Goal: Task Accomplishment & Management: Manage account settings

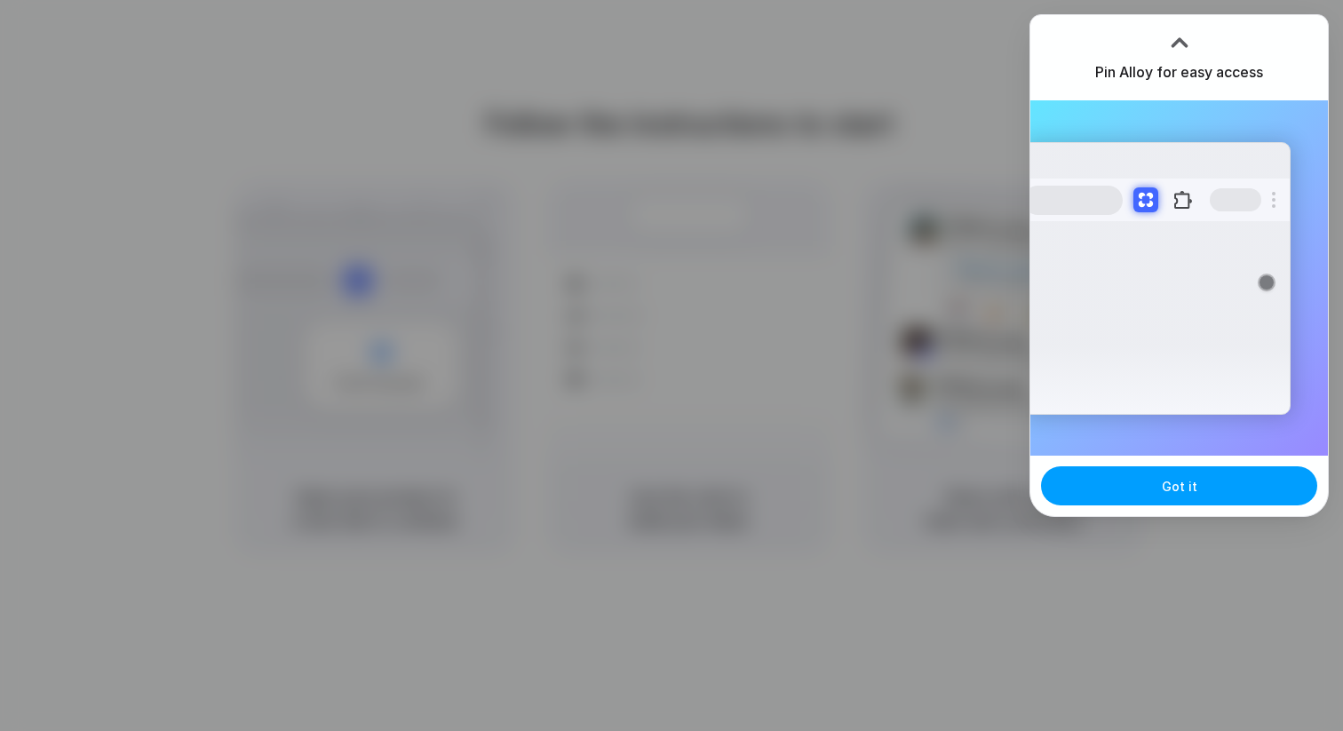
click at [1182, 489] on span "Got it" at bounding box center [1180, 486] width 36 height 19
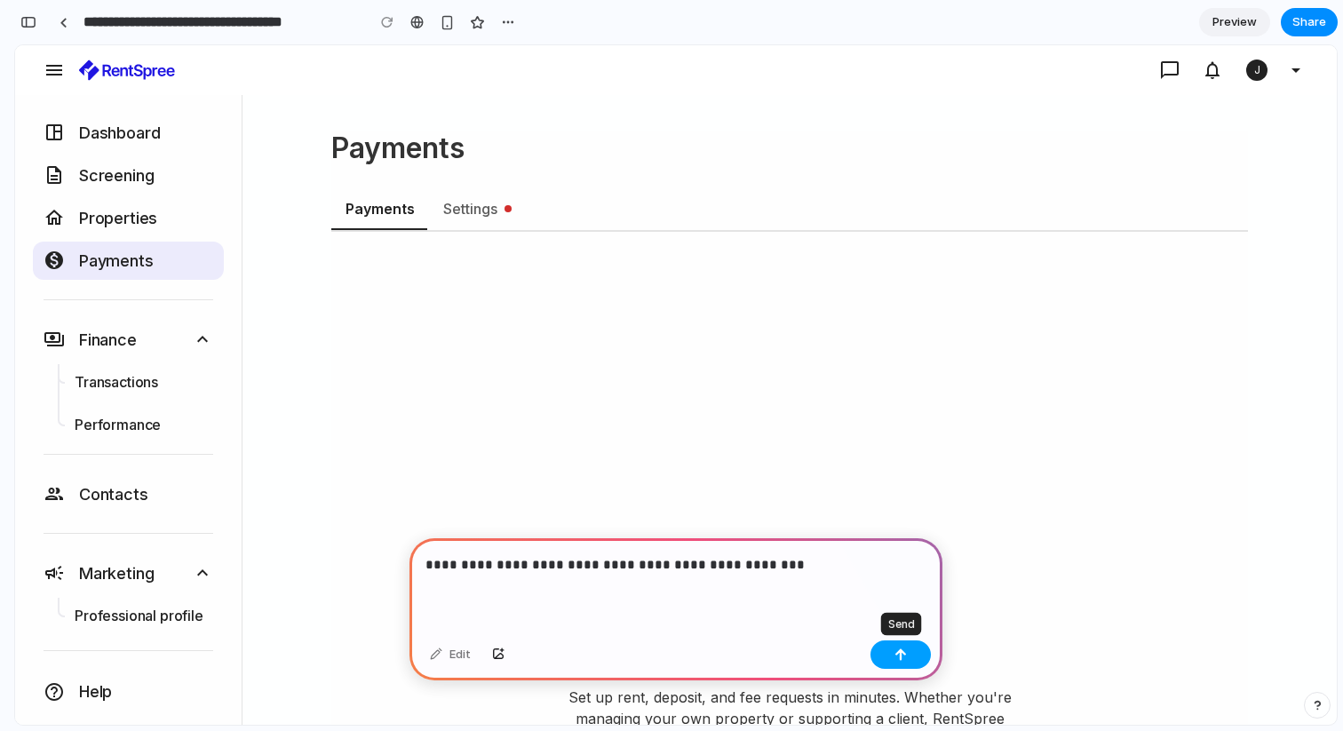
click at [903, 657] on div "button" at bounding box center [901, 655] width 12 height 12
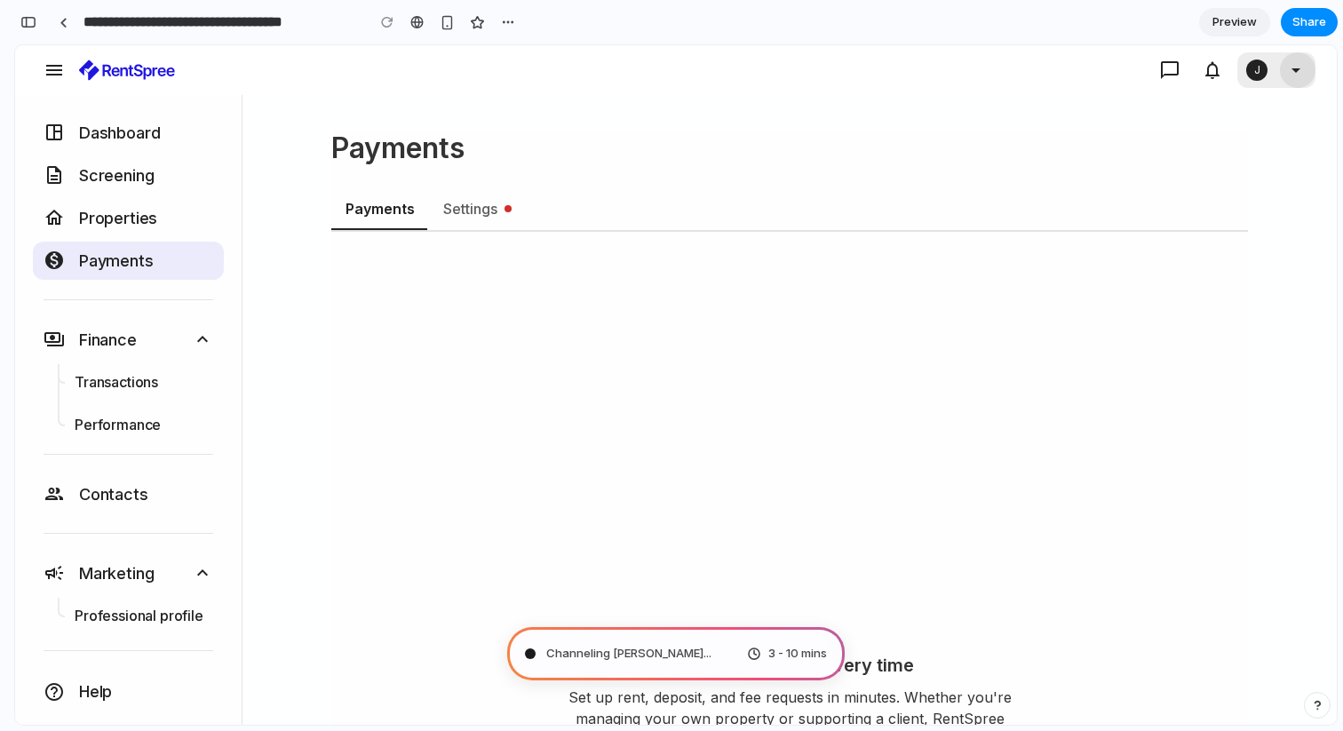
click at [1298, 71] on icon "button" at bounding box center [1295, 70] width 21 height 21
click at [1168, 70] on icon "button" at bounding box center [1169, 70] width 21 height 21
click at [797, 76] on div at bounding box center [709, 70] width 1041 height 36
click at [455, 207] on div "Settings" at bounding box center [475, 208] width 65 height 21
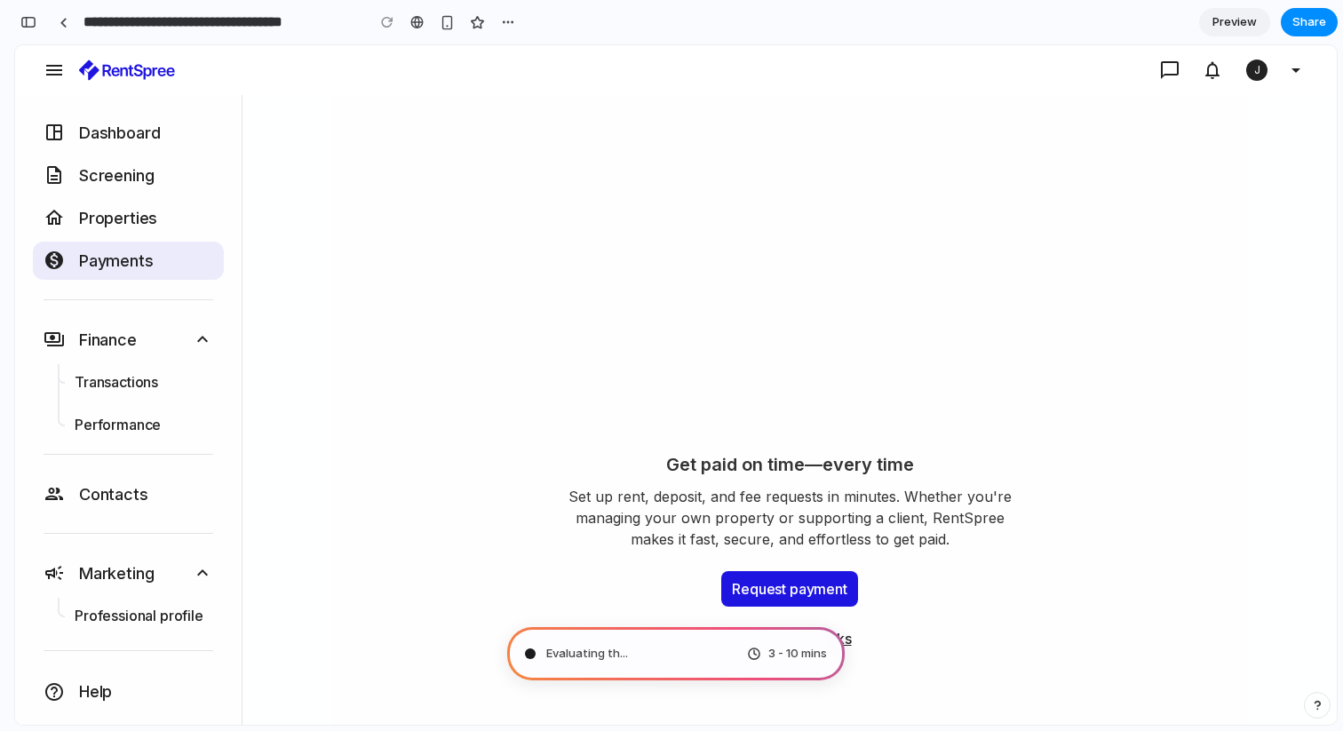
scroll to position [204, 0]
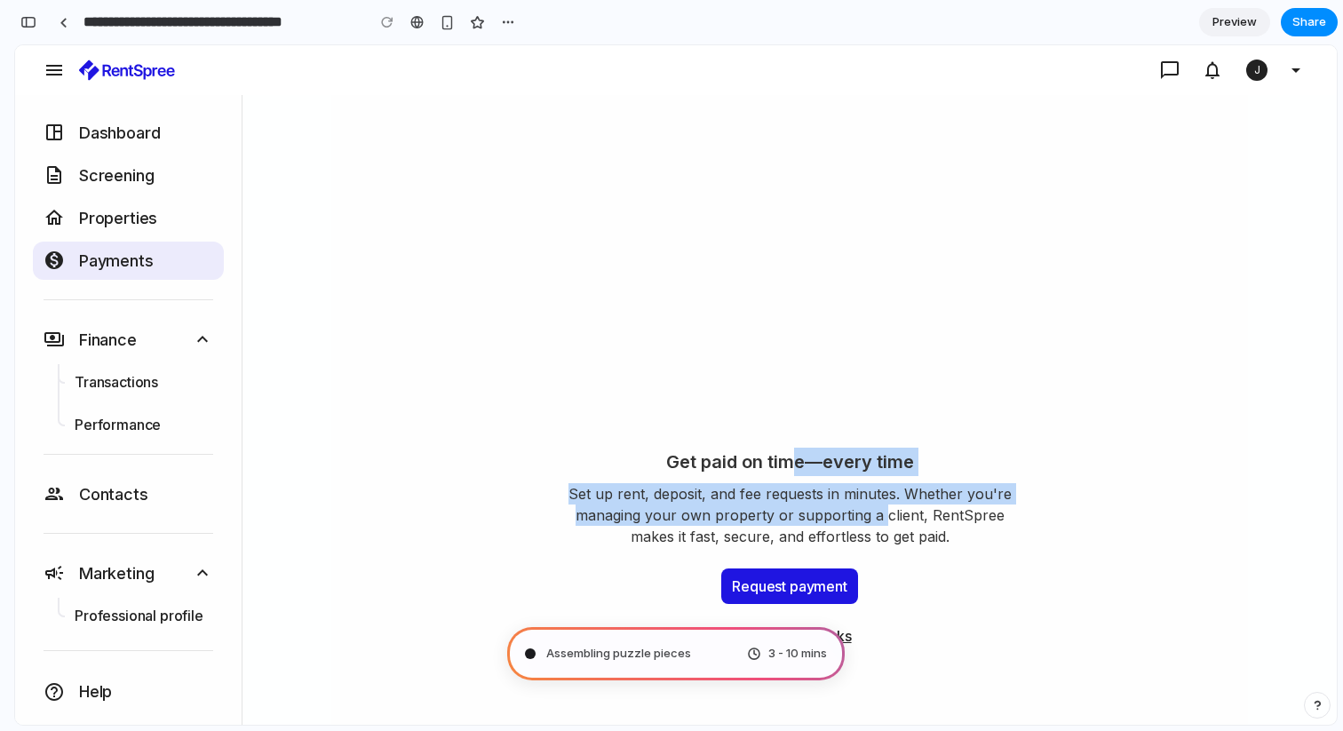
drag, startPoint x: 784, startPoint y: 468, endPoint x: 879, endPoint y: 514, distance: 106.5
click at [879, 514] on div "Get paid on time—every time Set up rent, deposit, and fee requests in minutes. …" at bounding box center [790, 497] width 444 height 99
click at [879, 515] on span "Set up rent, deposit, and fee requests in minutes. Whether you're managing your…" at bounding box center [790, 515] width 444 height 64
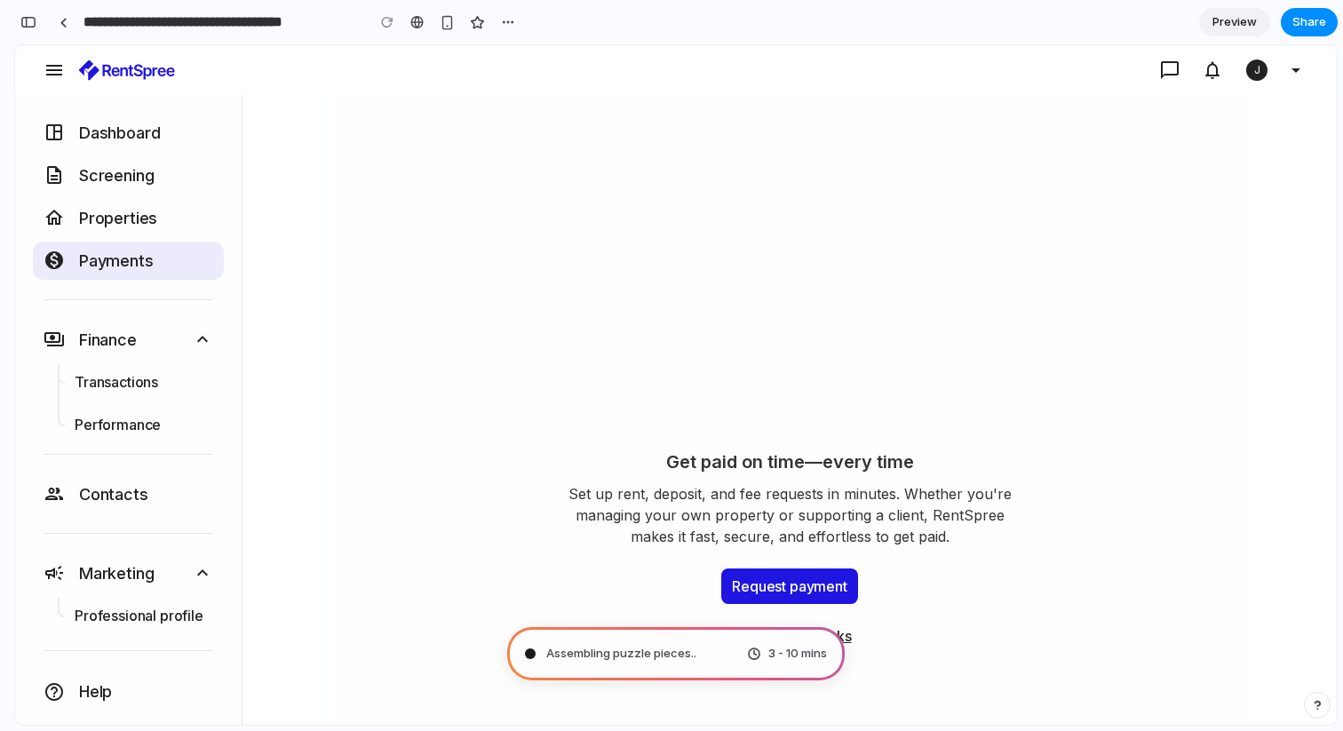
click at [841, 535] on span "Set up rent, deposit, and fee requests in minutes. Whether you're managing your…" at bounding box center [790, 515] width 444 height 64
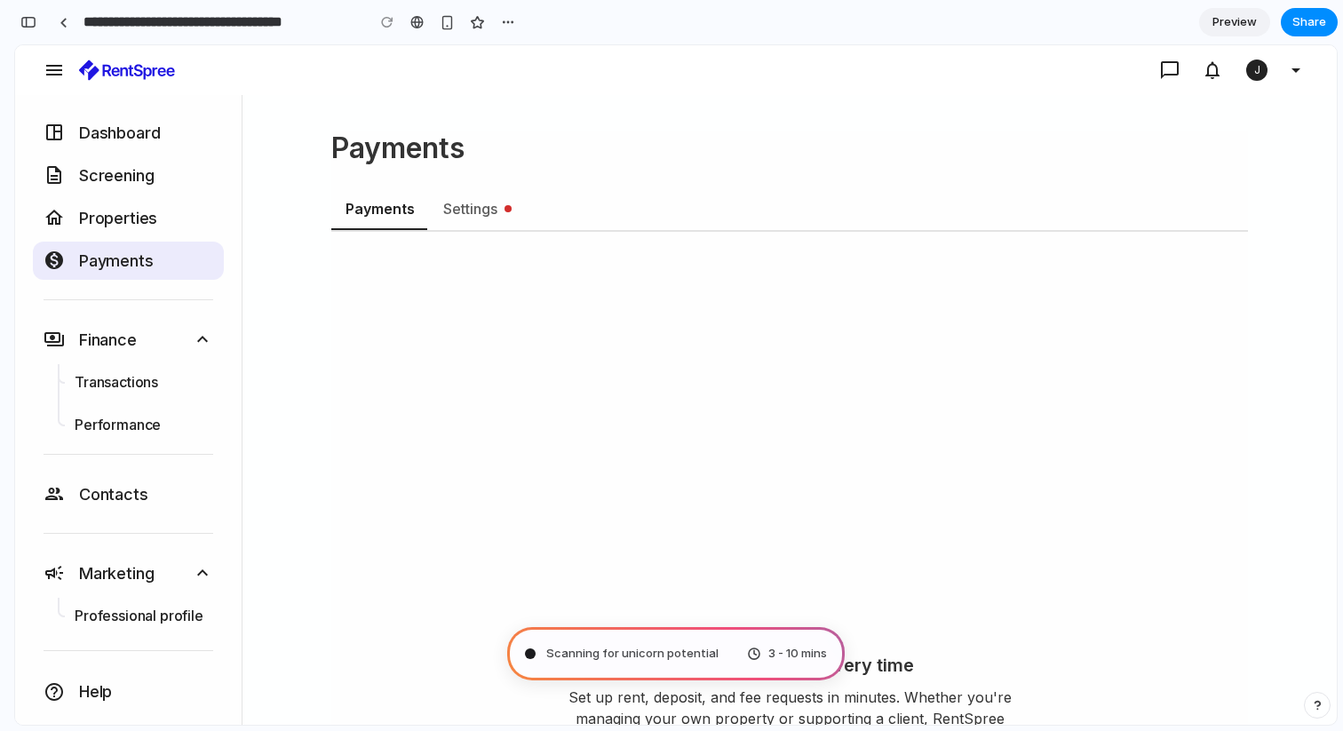
click at [456, 216] on div "Settings" at bounding box center [475, 208] width 65 height 21
click at [680, 661] on div "Summoning spirits 3 - 10 mins" at bounding box center [676, 653] width 338 height 53
click at [571, 654] on span "Summoning spirits .." at bounding box center [600, 654] width 108 height 18
type input "**********"
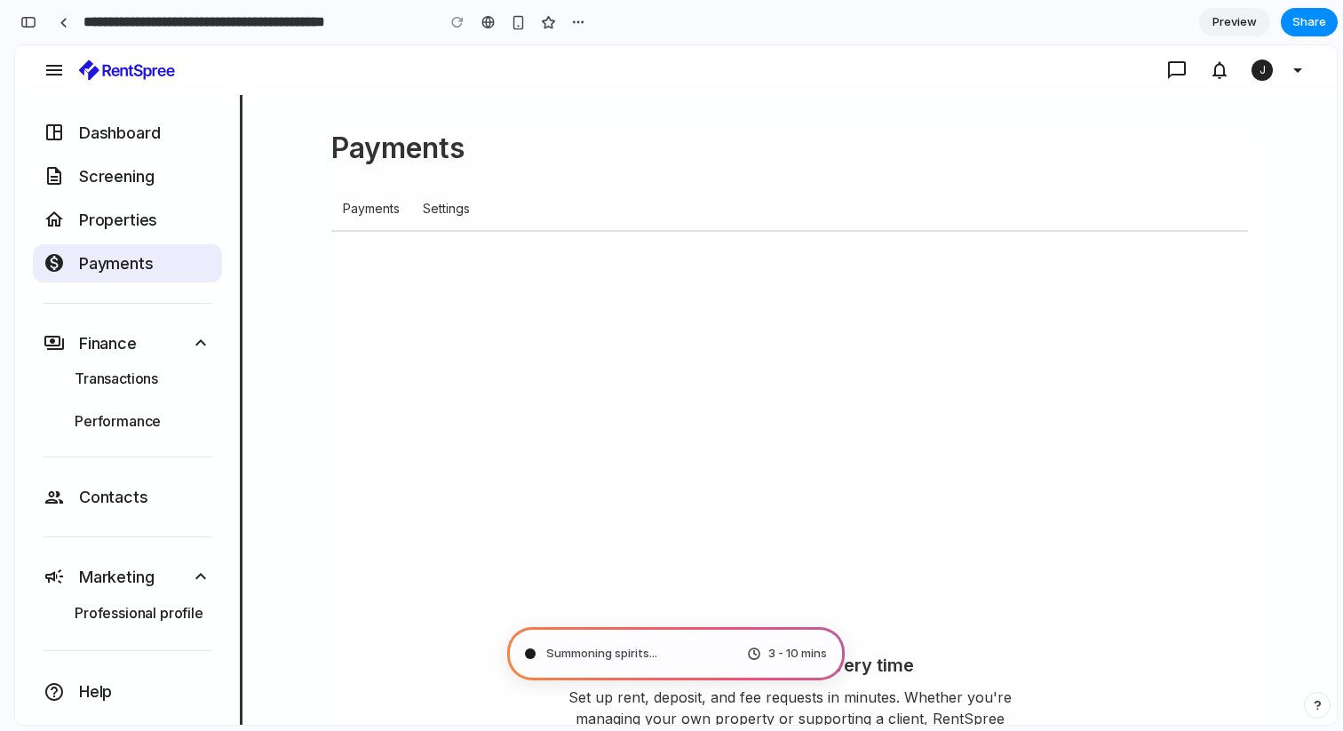
click at [370, 203] on div "Payments" at bounding box center [371, 209] width 57 height 18
click at [430, 208] on div "Settings" at bounding box center [452, 209] width 58 height 18
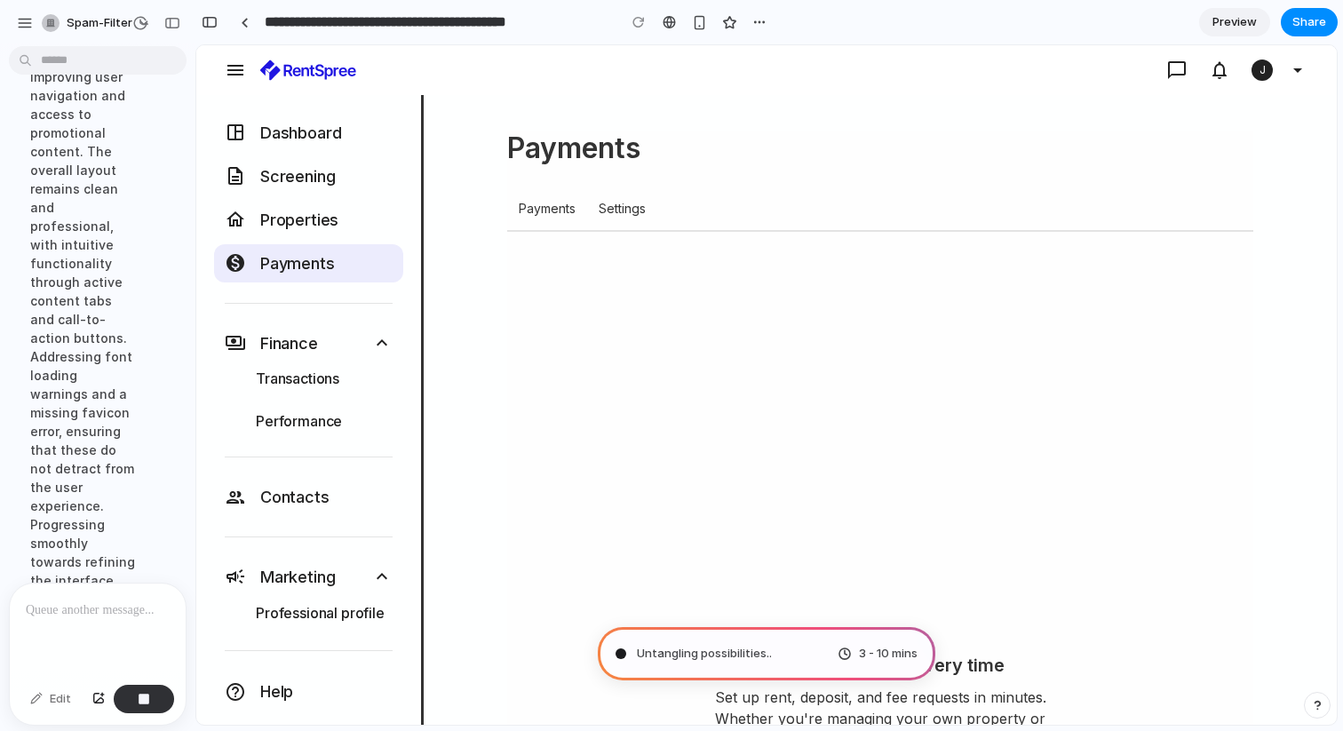
scroll to position [590, 0]
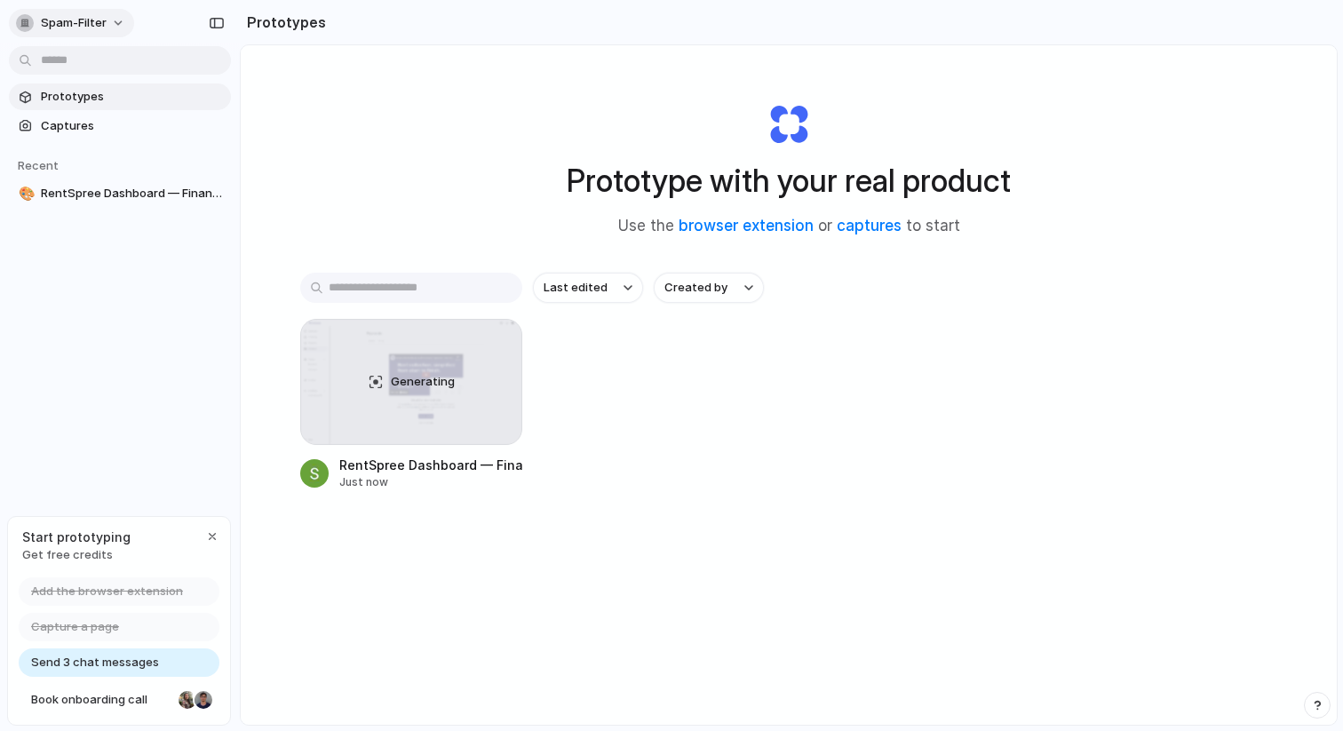
click at [122, 20] on button "spam-filter" at bounding box center [71, 23] width 125 height 28
click at [113, 145] on li "Sign out" at bounding box center [85, 148] width 147 height 28
